Goal: Check status: Check status

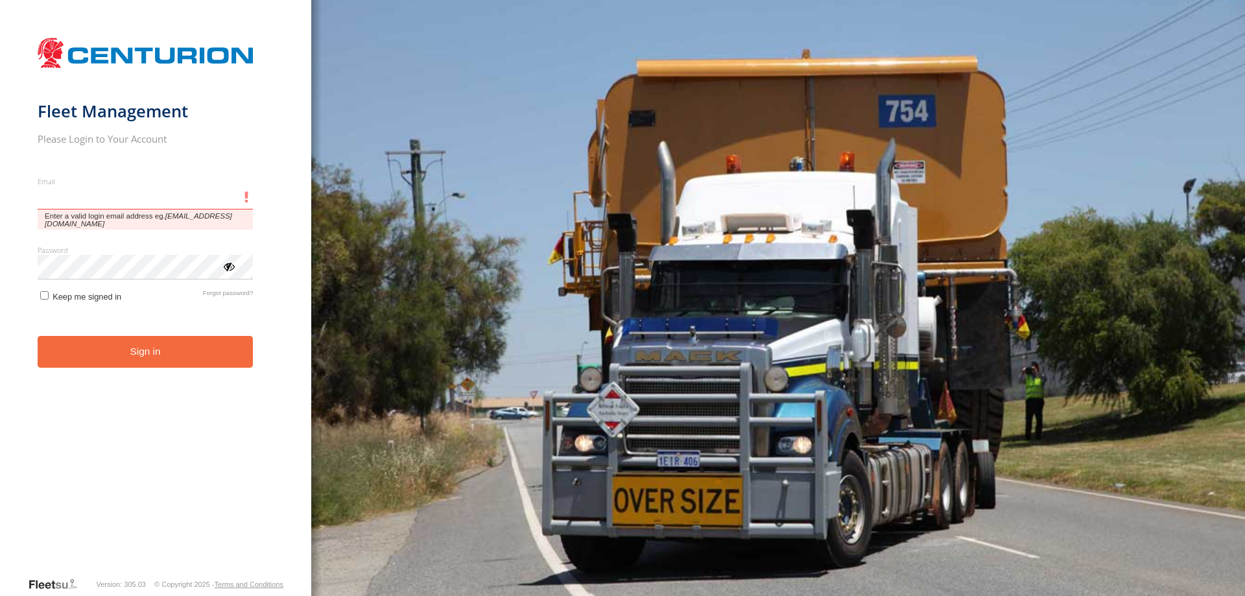
type input "**********"
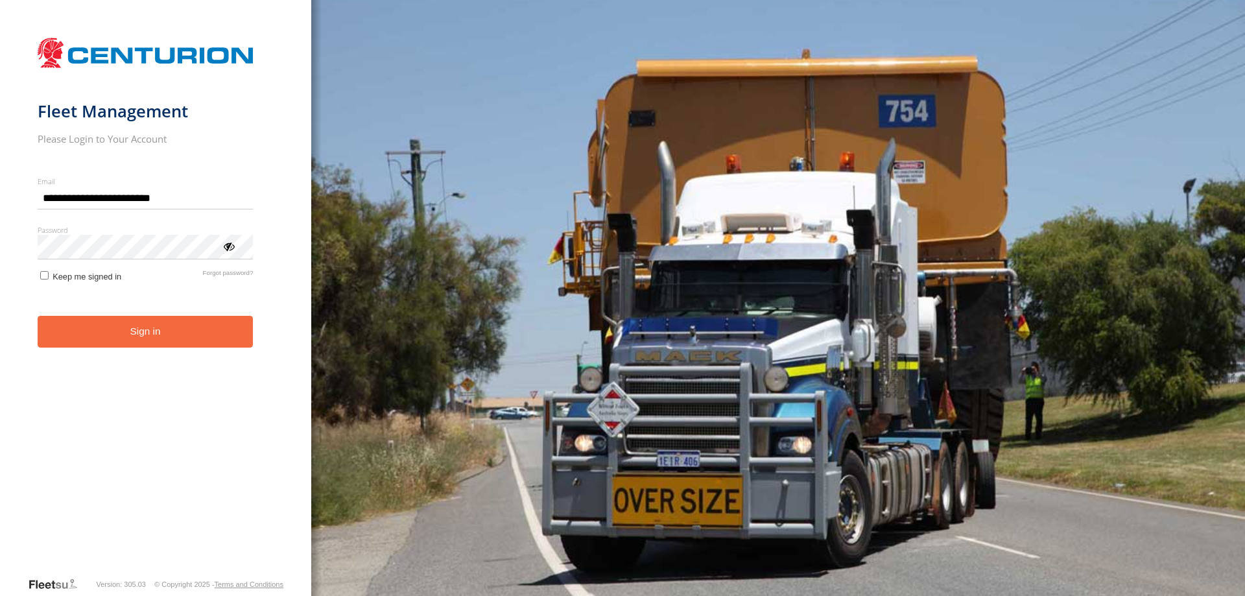
click at [183, 346] on button "Sign in" at bounding box center [146, 332] width 216 height 32
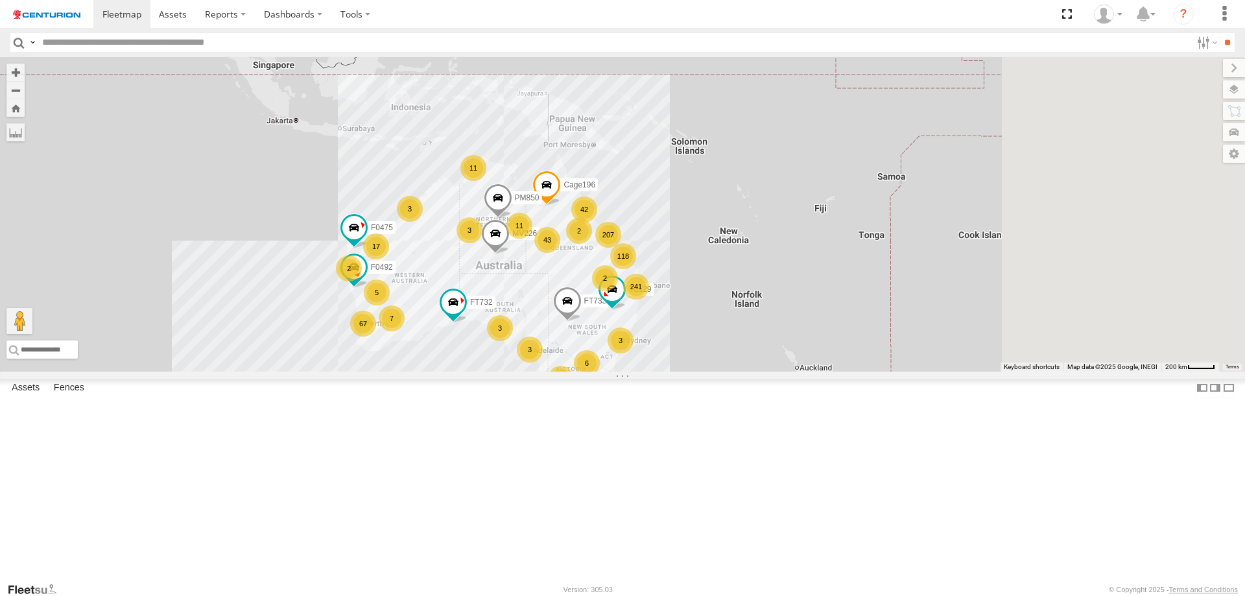
drag, startPoint x: 981, startPoint y: 342, endPoint x: 699, endPoint y: 480, distance: 314.2
click at [699, 372] on div "FT732 FT733 PM850 MV226 TL129 F0475 Cage196 F0492 241 207 67 118 5 6 43 17 3 3 …" at bounding box center [622, 214] width 1245 height 315
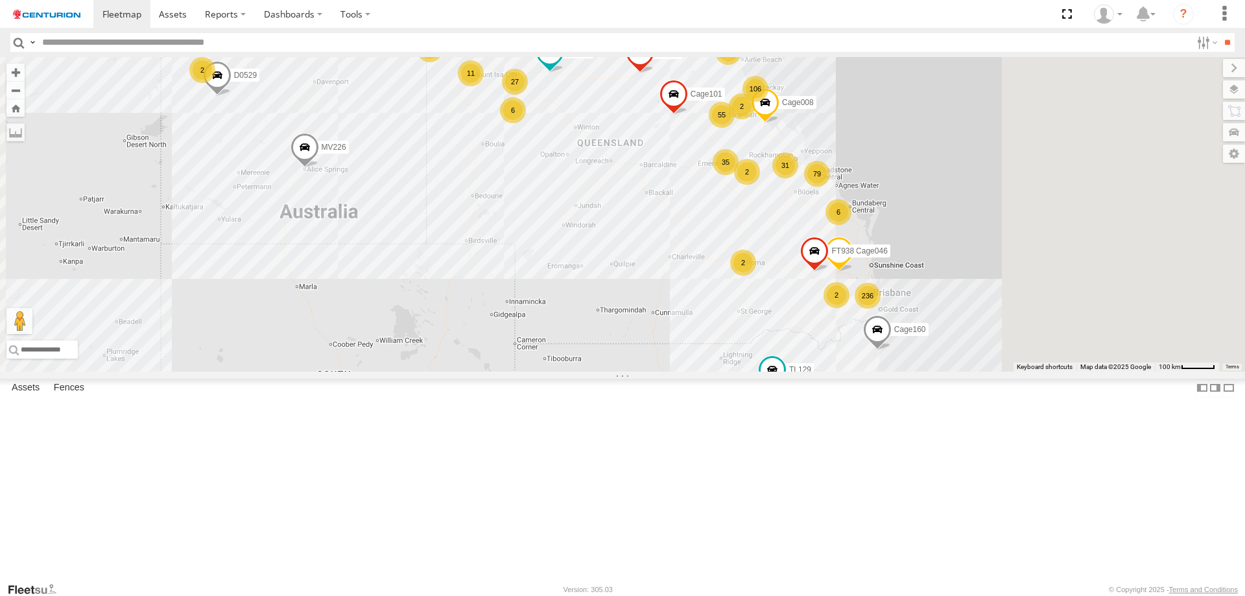
drag, startPoint x: 872, startPoint y: 300, endPoint x: 704, endPoint y: 352, distance: 175.2
click at [704, 352] on div "FT732 FT733 PM850 MV226 TL129 F0475 Cage196 F0492 236 106 79 55 35 6 31 Cage008…" at bounding box center [622, 214] width 1245 height 315
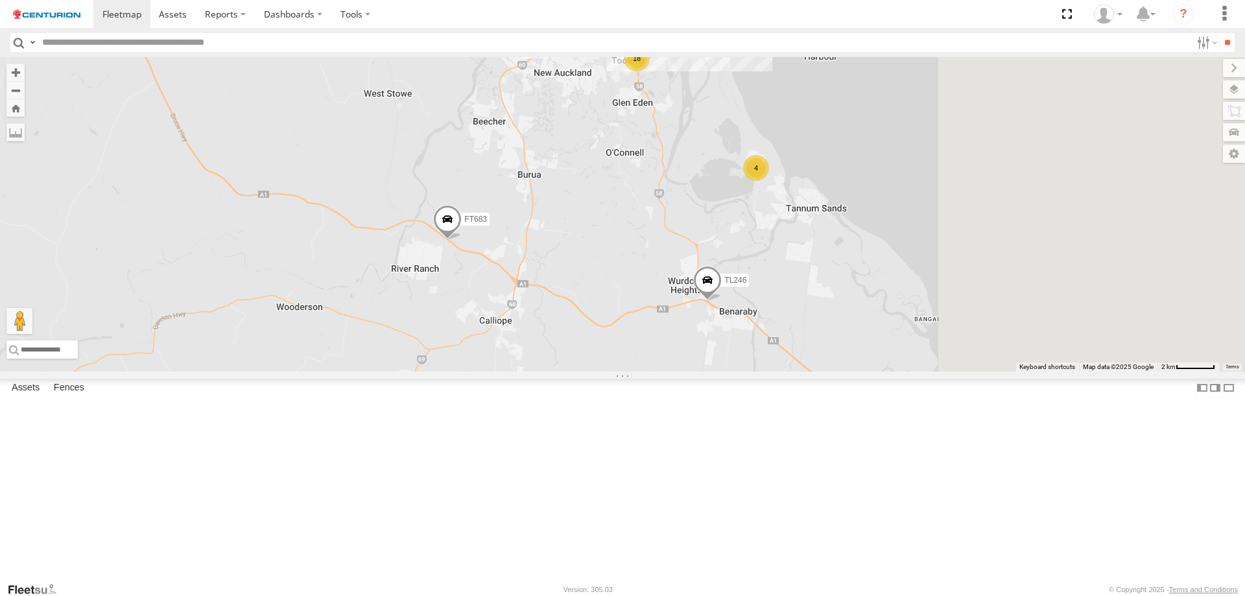
drag, startPoint x: 989, startPoint y: 322, endPoint x: 828, endPoint y: 426, distance: 191.6
click at [828, 372] on div "FT732 FT733 PM850 MV226 TL129 F0475 Cage196 F0492 Cage008 Cage046 Kumho 163 PM7…" at bounding box center [622, 214] width 1245 height 315
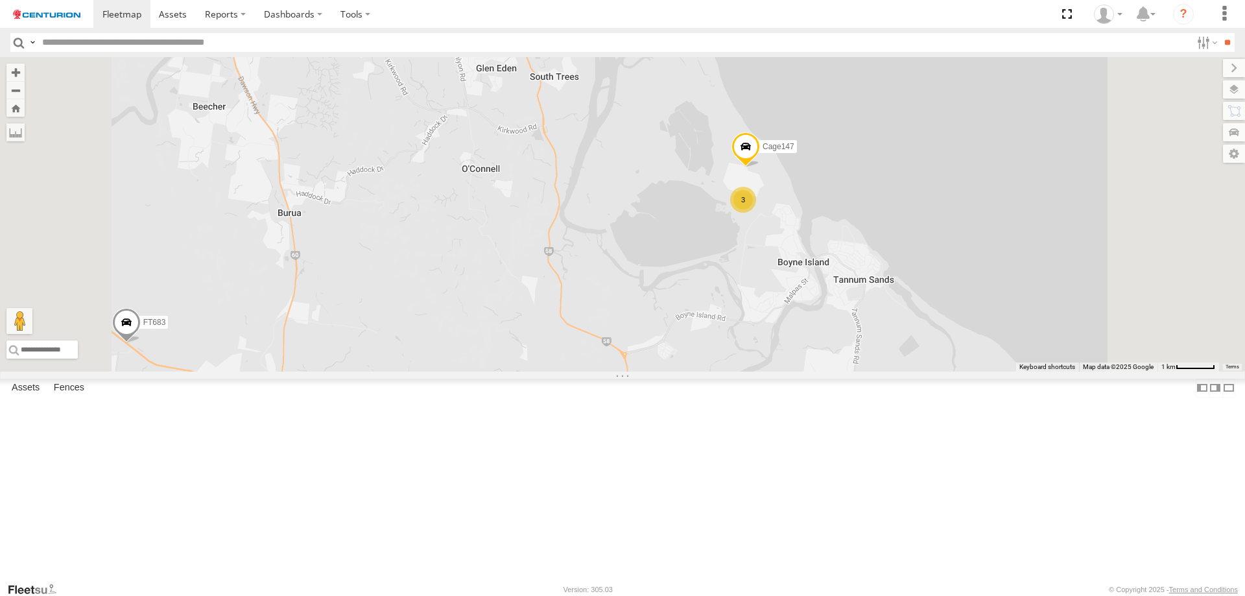
drag, startPoint x: 934, startPoint y: 189, endPoint x: 909, endPoint y: 376, distance: 188.4
click at [909, 372] on div "FT732 FT733 PM850 MV226 TL129 F0475 Cage196 F0492 Cage008 Cage046 Kumho 163 PM7…" at bounding box center [622, 214] width 1245 height 315
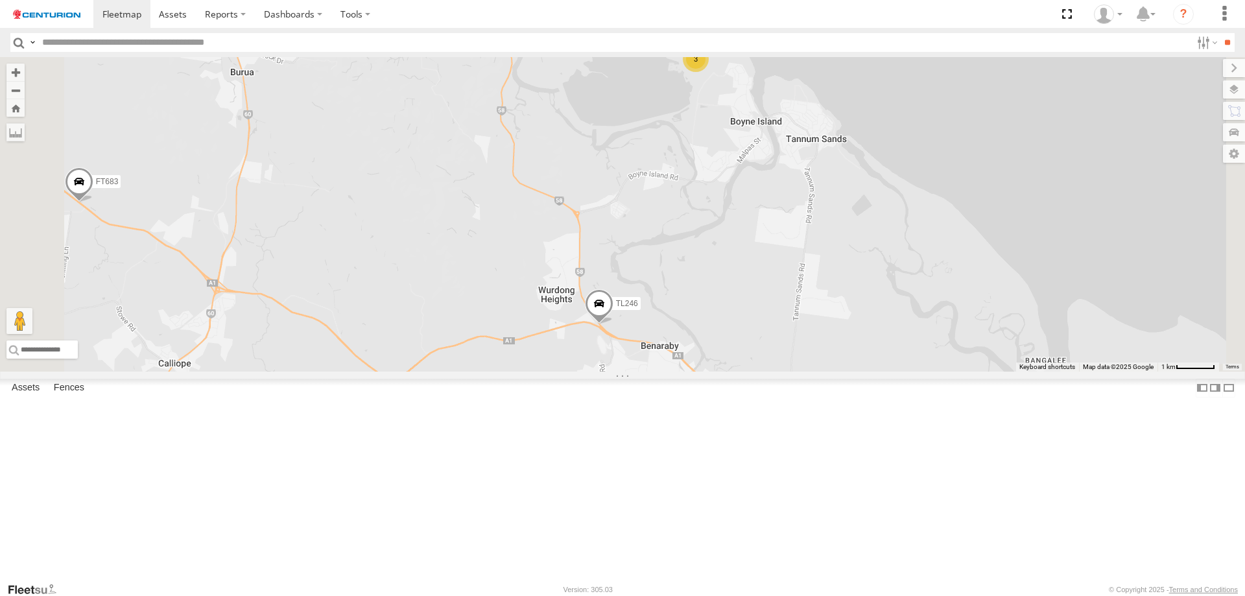
drag, startPoint x: 902, startPoint y: 392, endPoint x: 853, endPoint y: 241, distance: 159.4
click at [853, 241] on div "FT732 FT733 PM850 MV226 TL129 F0475 Cage196 F0492 Cage008 Cage046 Kumho 163 PM7…" at bounding box center [622, 214] width 1245 height 315
